Goal: Transaction & Acquisition: Purchase product/service

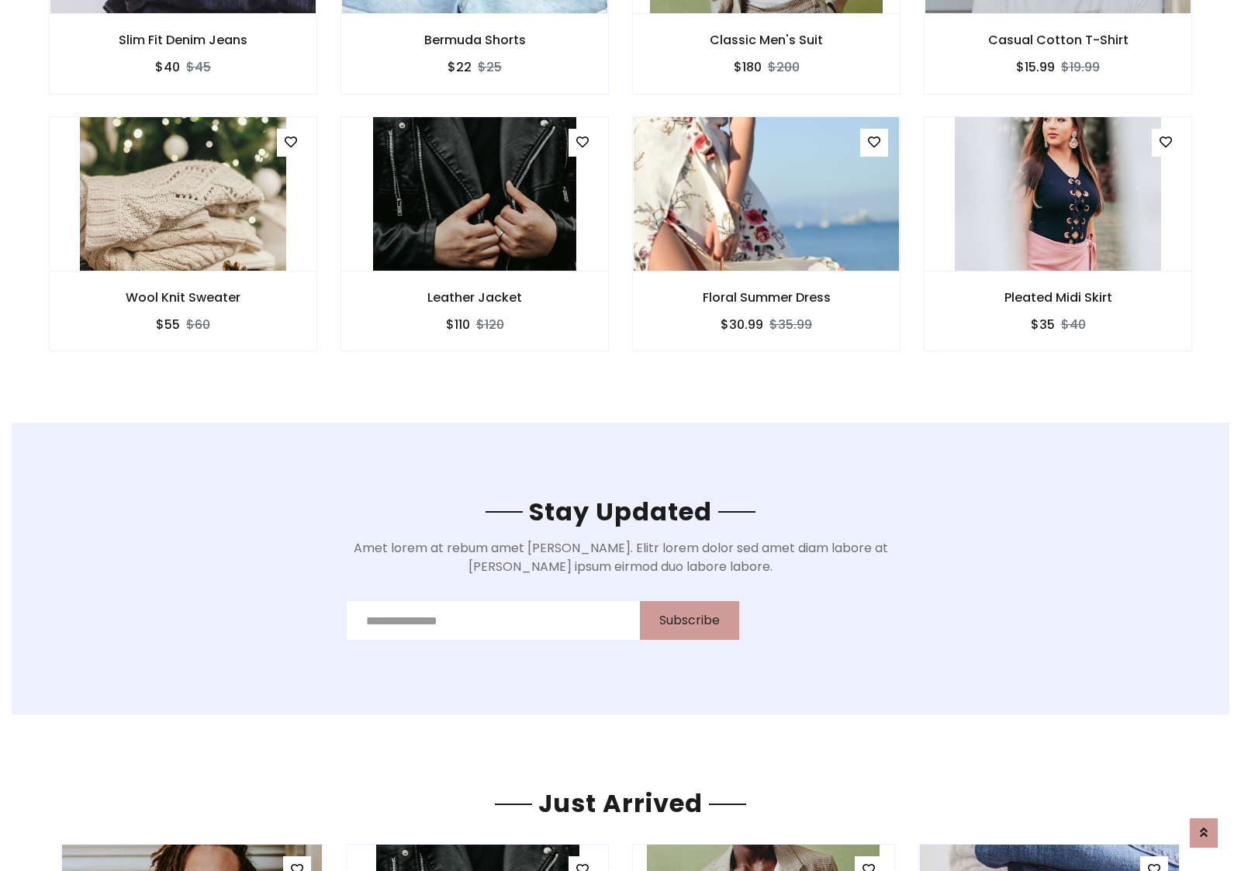
scroll to position [2336, 0]
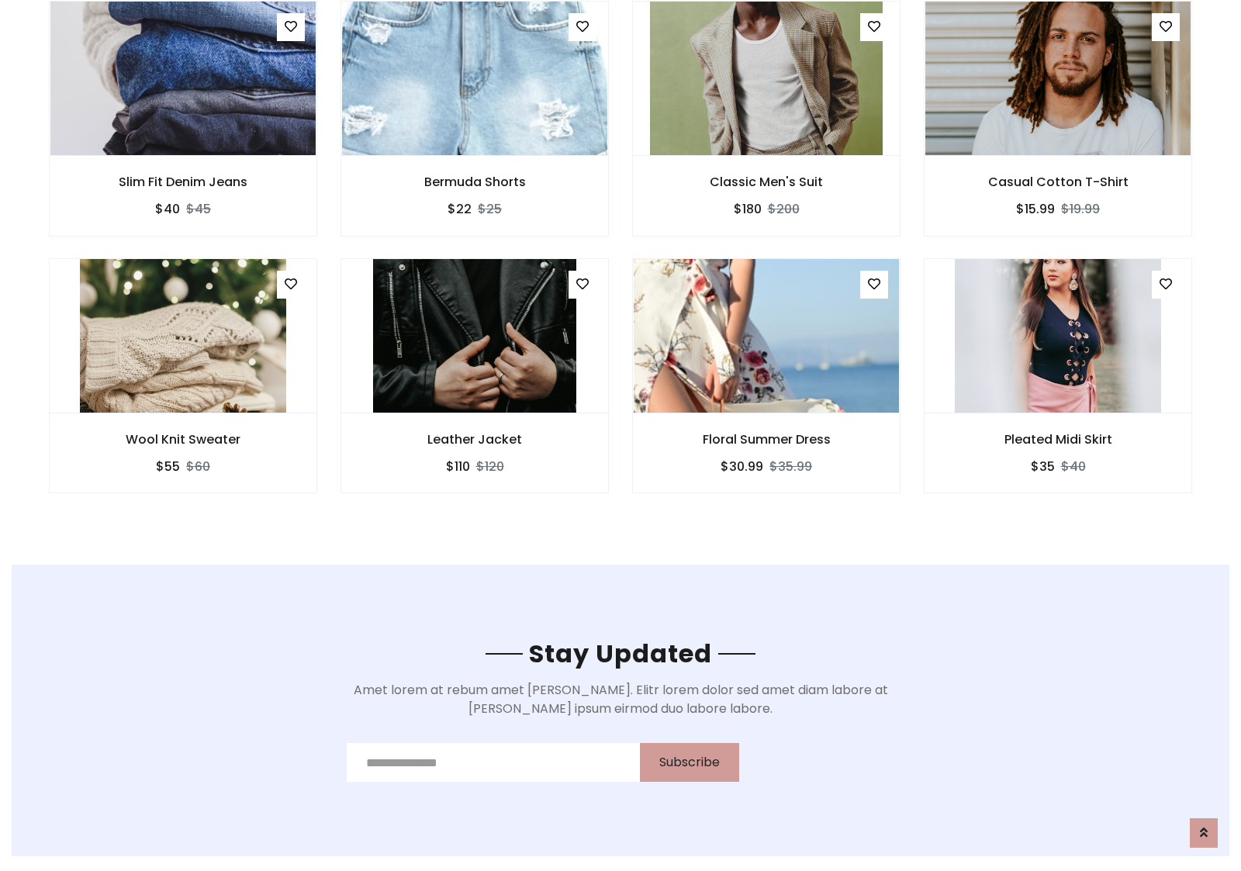
click at [620, 263] on div "Floral Summer Dress $30.99 $35.99" at bounding box center [766, 386] width 292 height 257
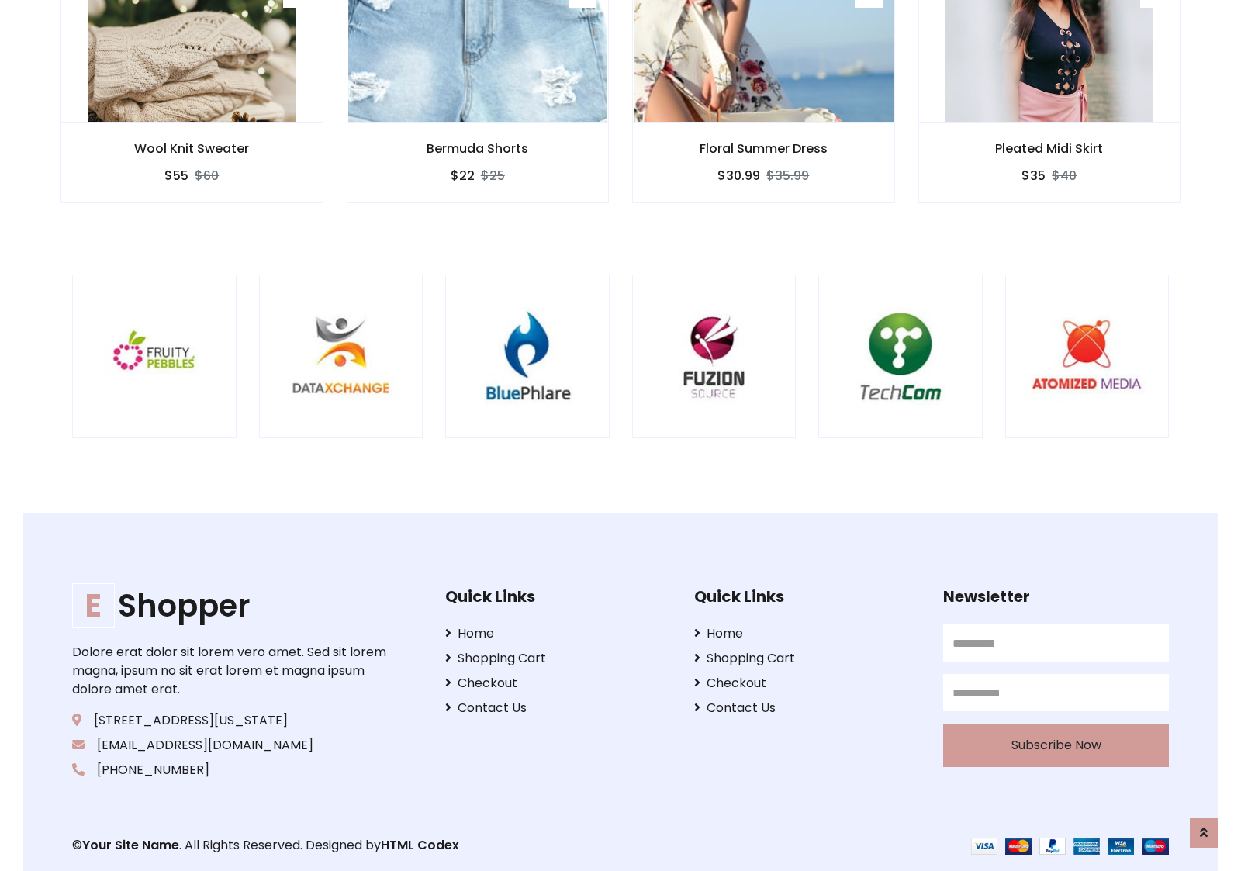
scroll to position [2952, 0]
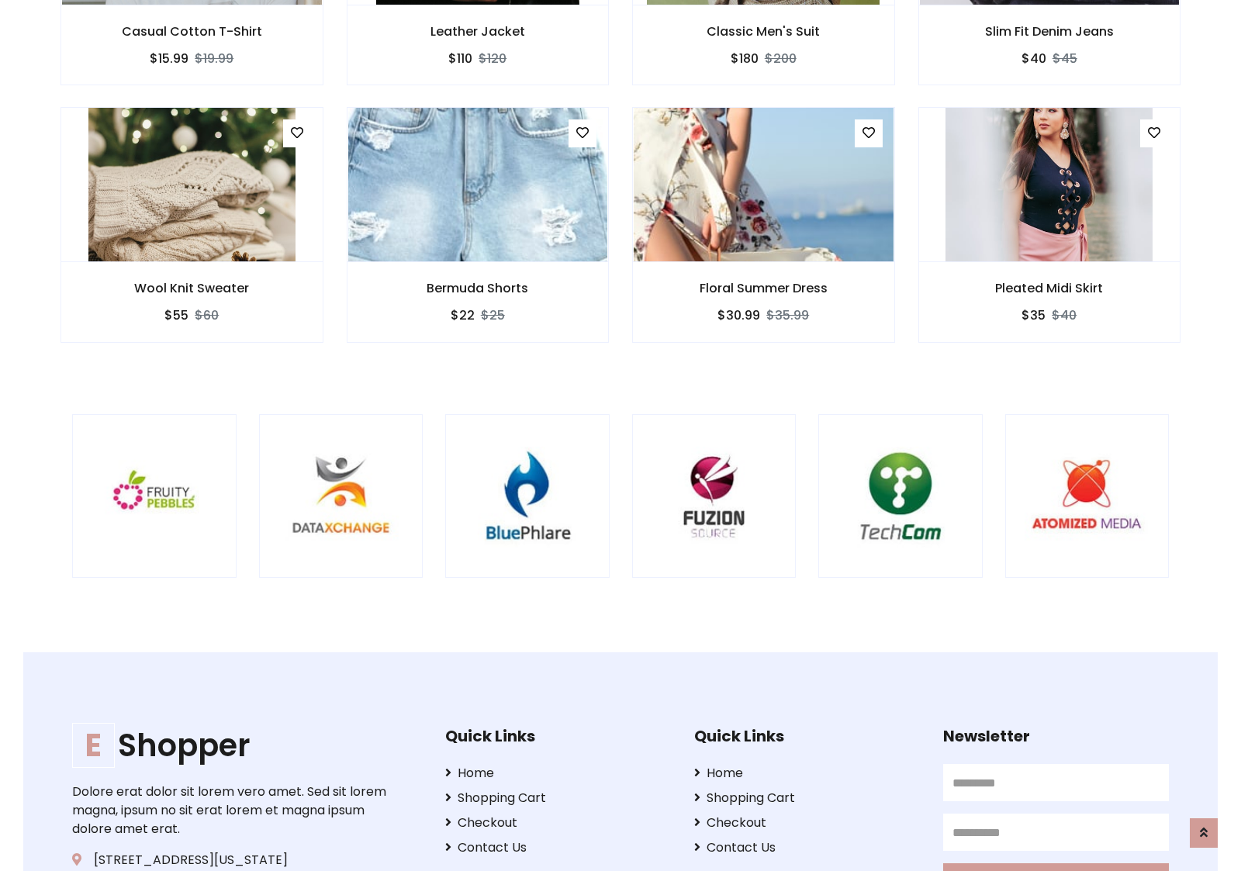
click at [620, 435] on div at bounding box center [818, 496] width 3730 height 164
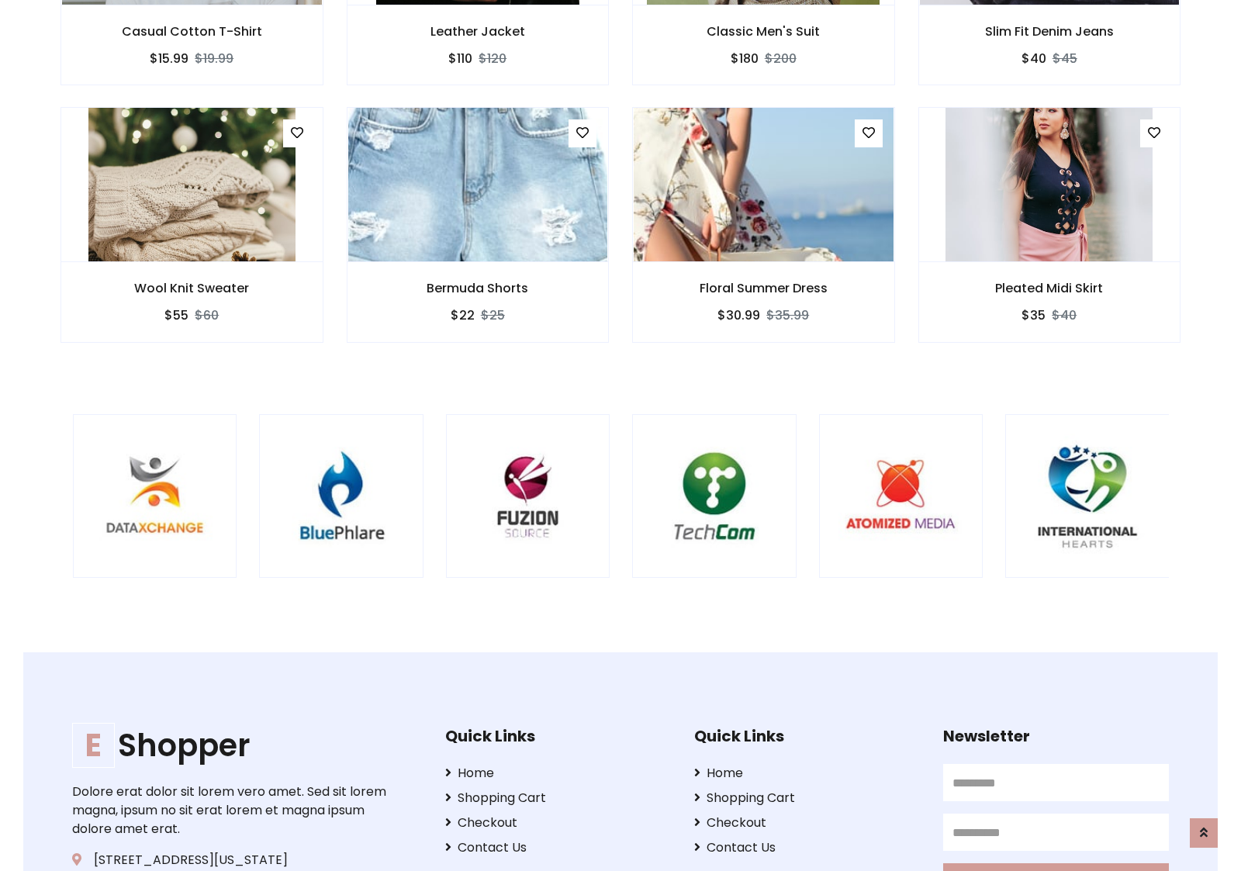
click at [620, 435] on div at bounding box center [632, 496] width 3730 height 164
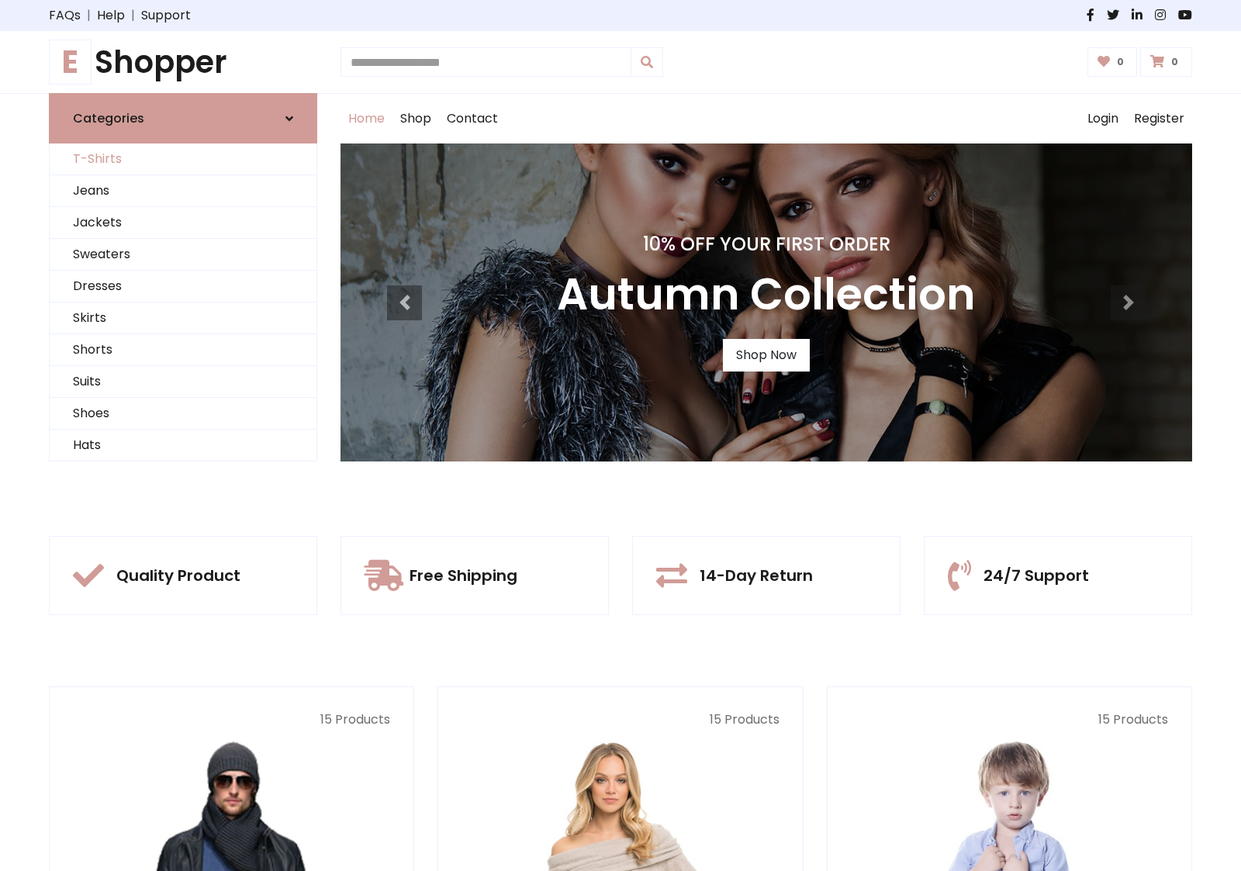
click at [183, 159] on link "T-Shirts" at bounding box center [183, 159] width 267 height 32
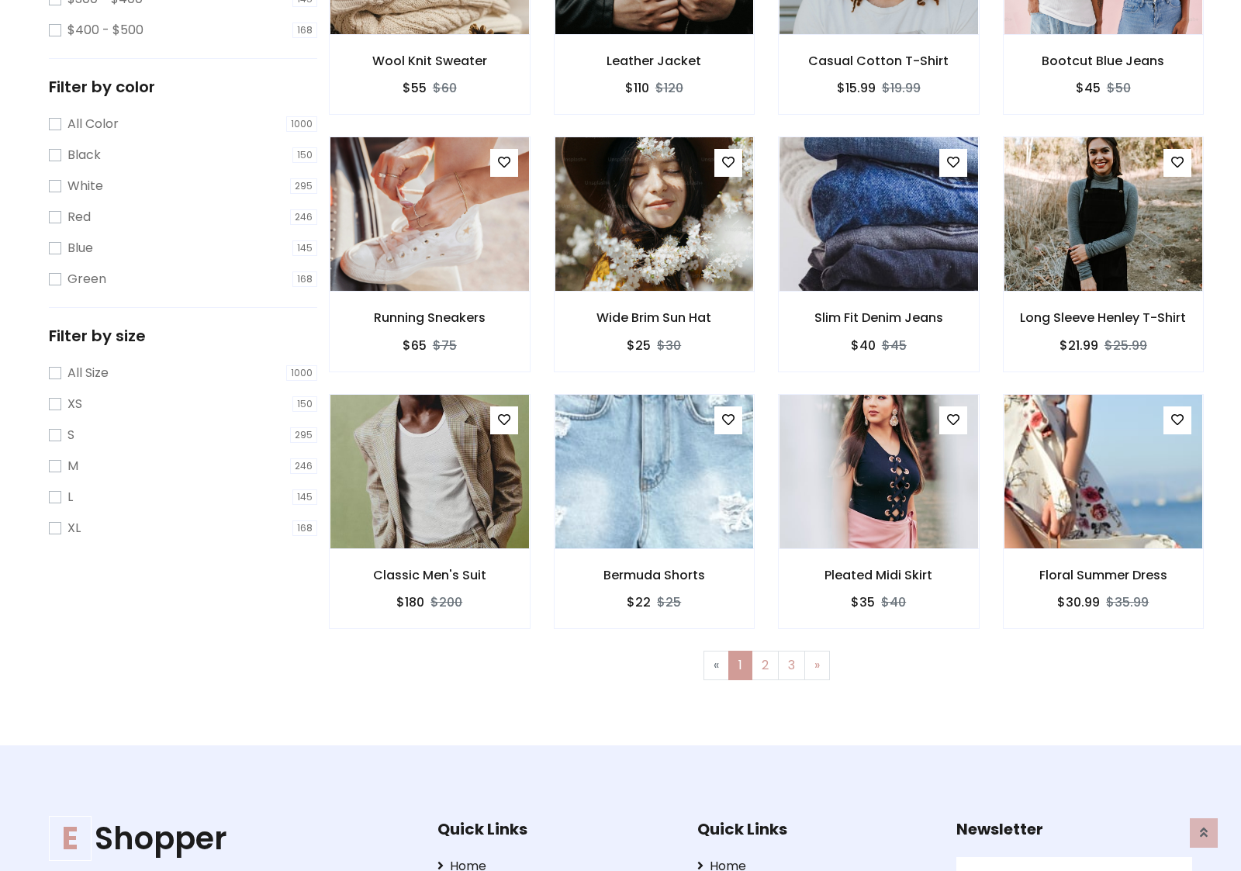
scroll to position [622, 0]
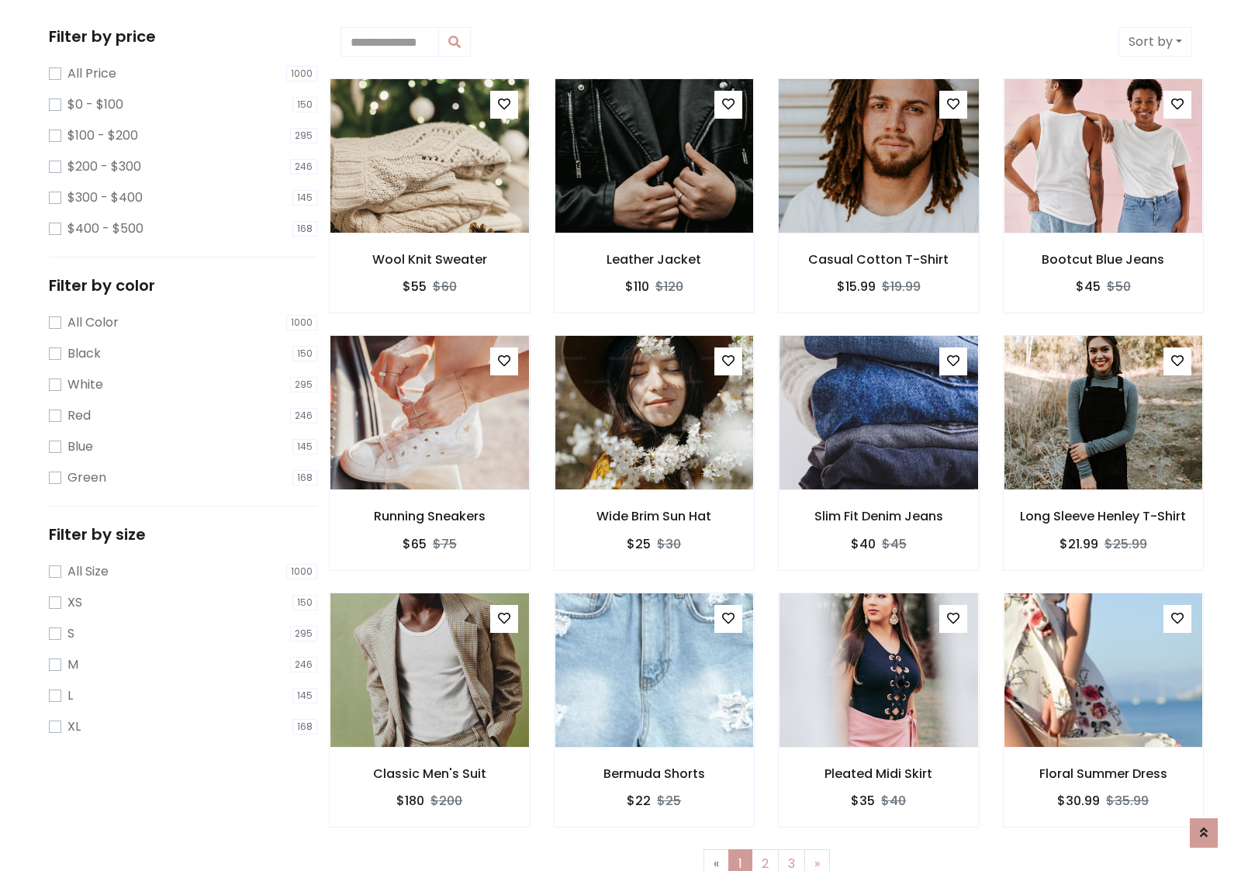
scroll to position [0, 0]
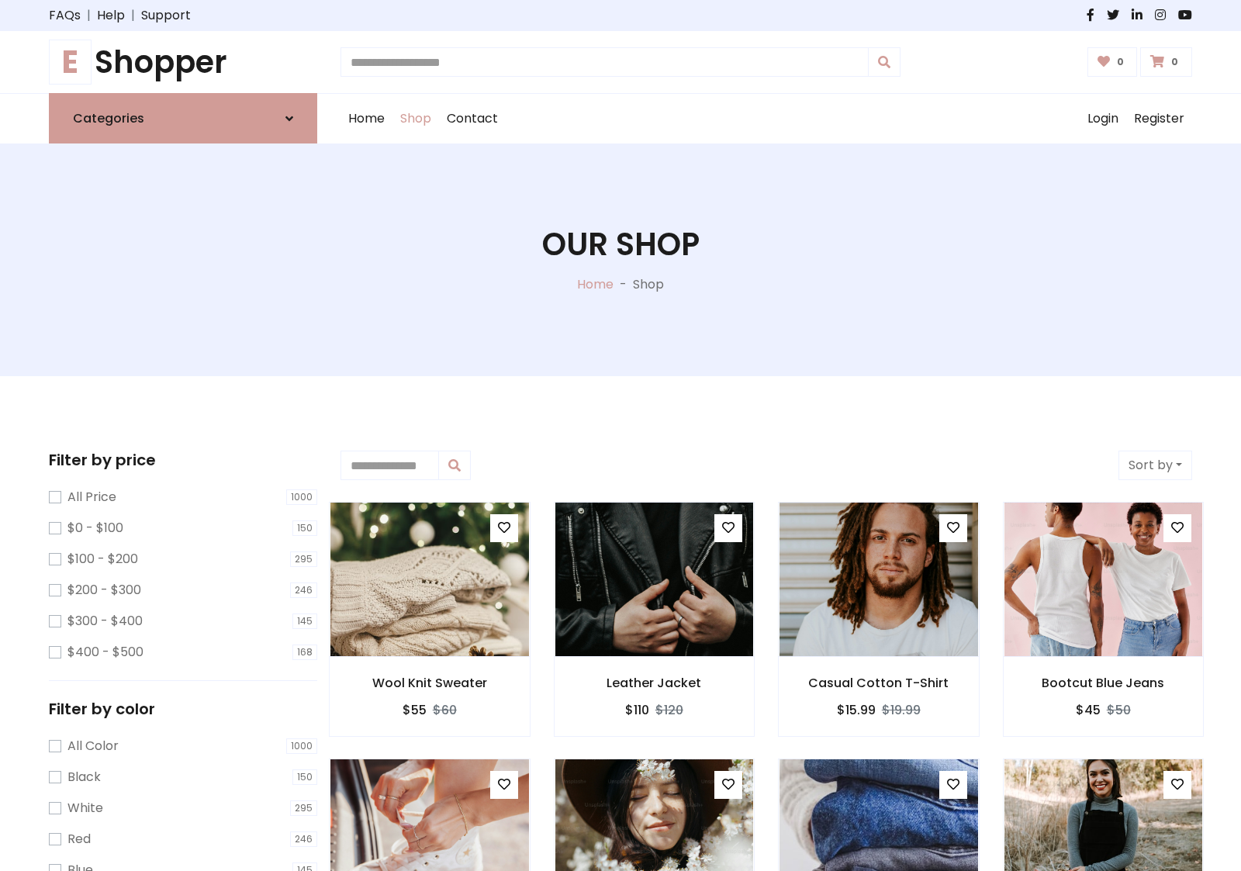
click at [183, 62] on h1 "E Shopper" at bounding box center [183, 61] width 268 height 37
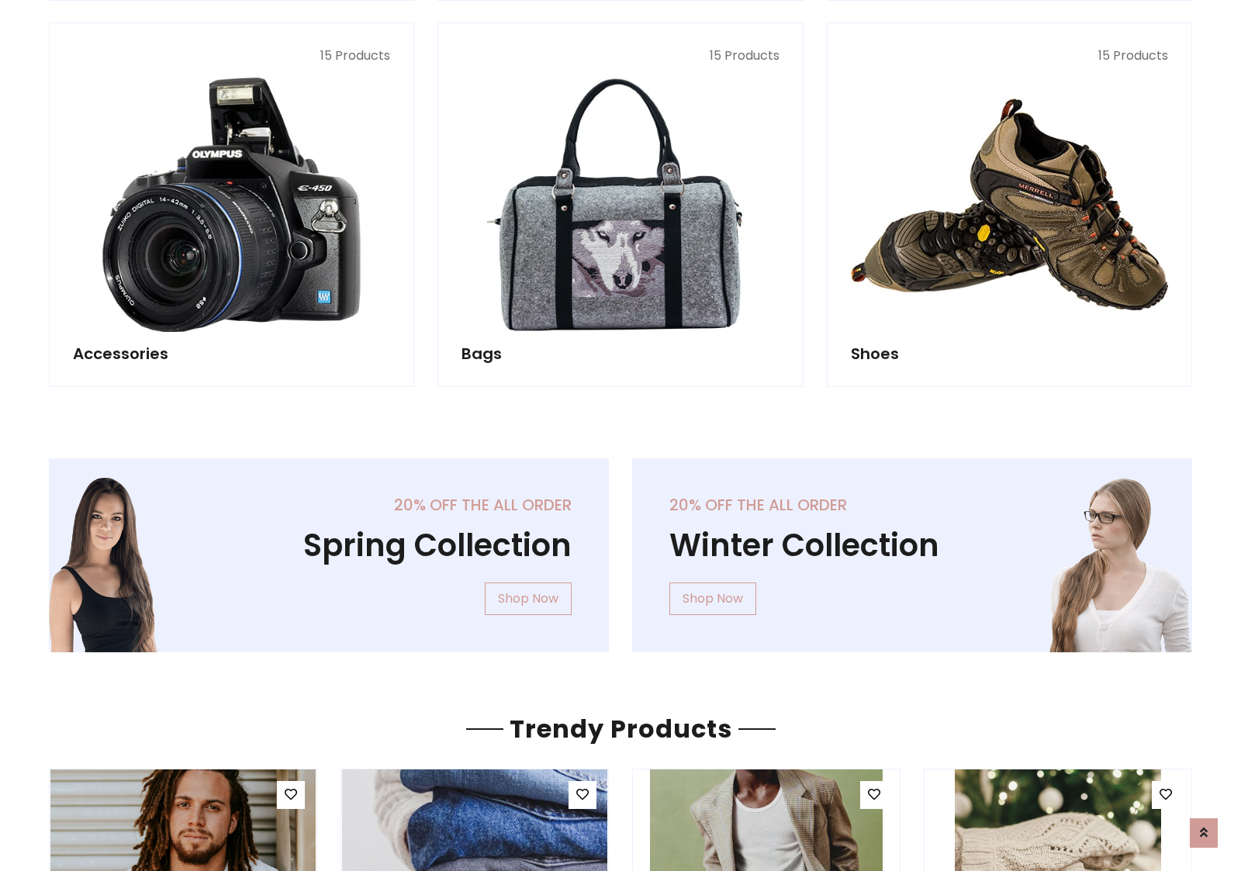
scroll to position [1507, 0]
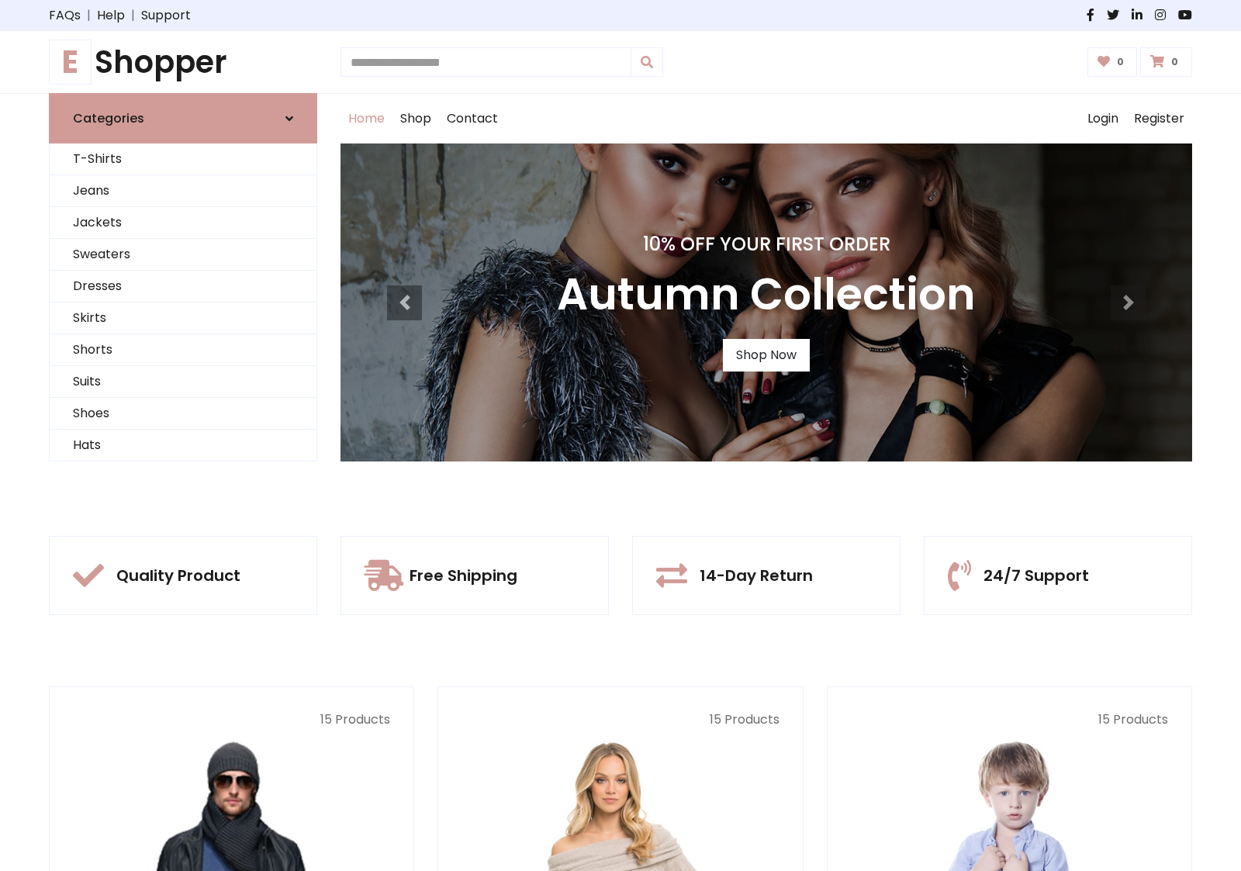
scroll to position [509, 0]
